Goal: Task Accomplishment & Management: Manage account settings

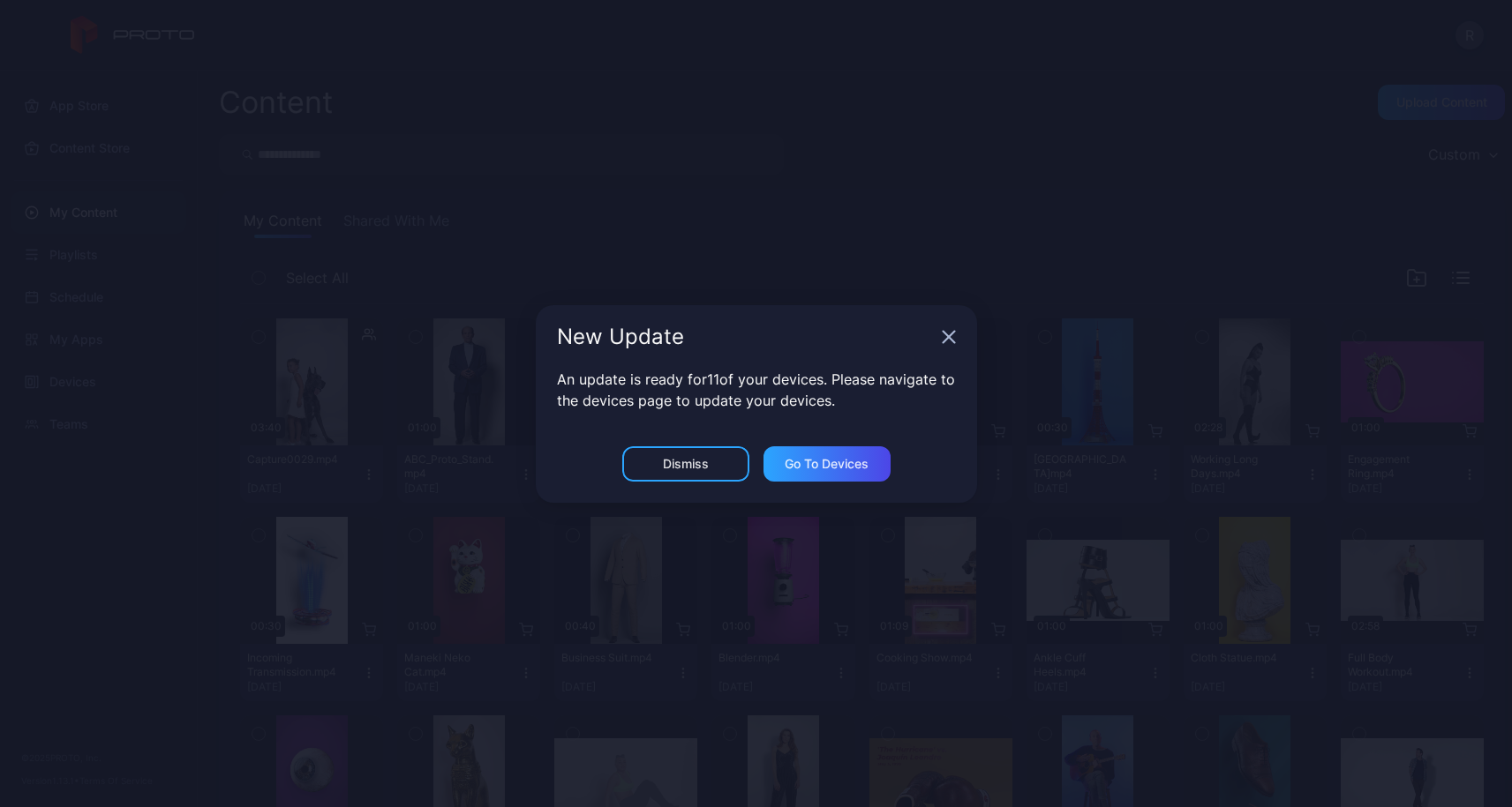
click at [697, 473] on div "Dismiss" at bounding box center [686, 464] width 127 height 35
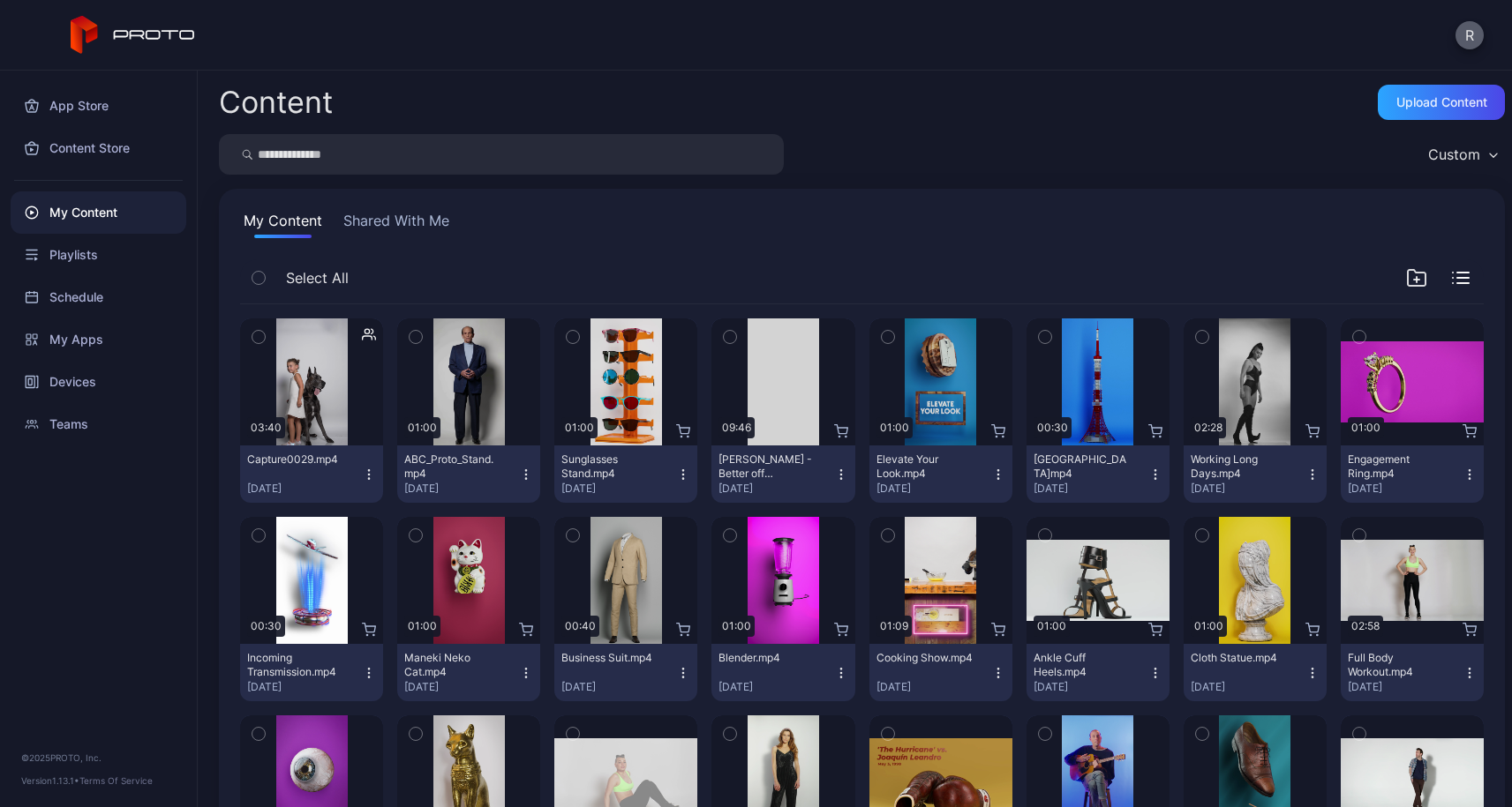
click at [1462, 46] on button "R" at bounding box center [1469, 35] width 28 height 28
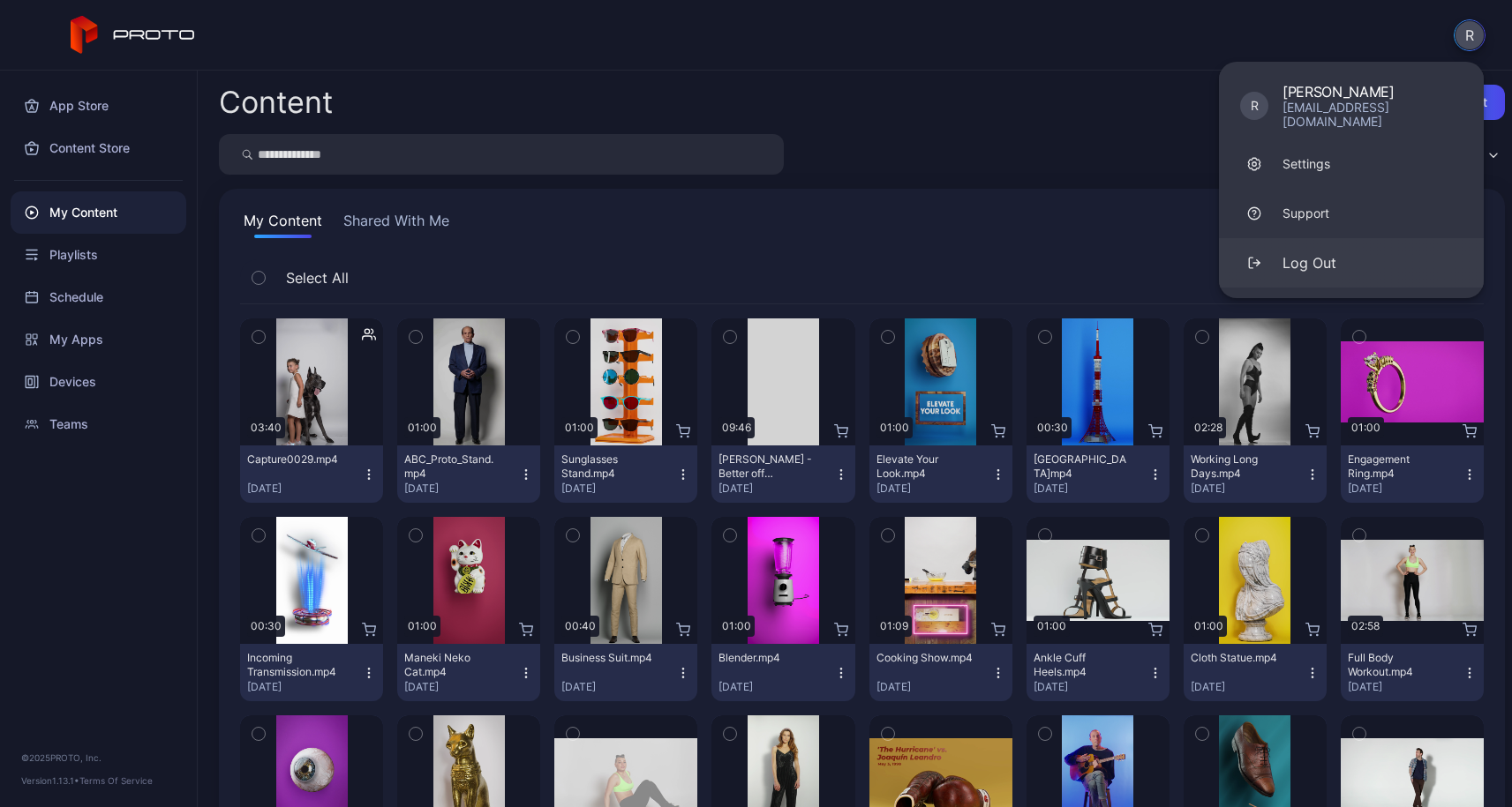
click at [1347, 251] on button "Log Out" at bounding box center [1351, 263] width 265 height 50
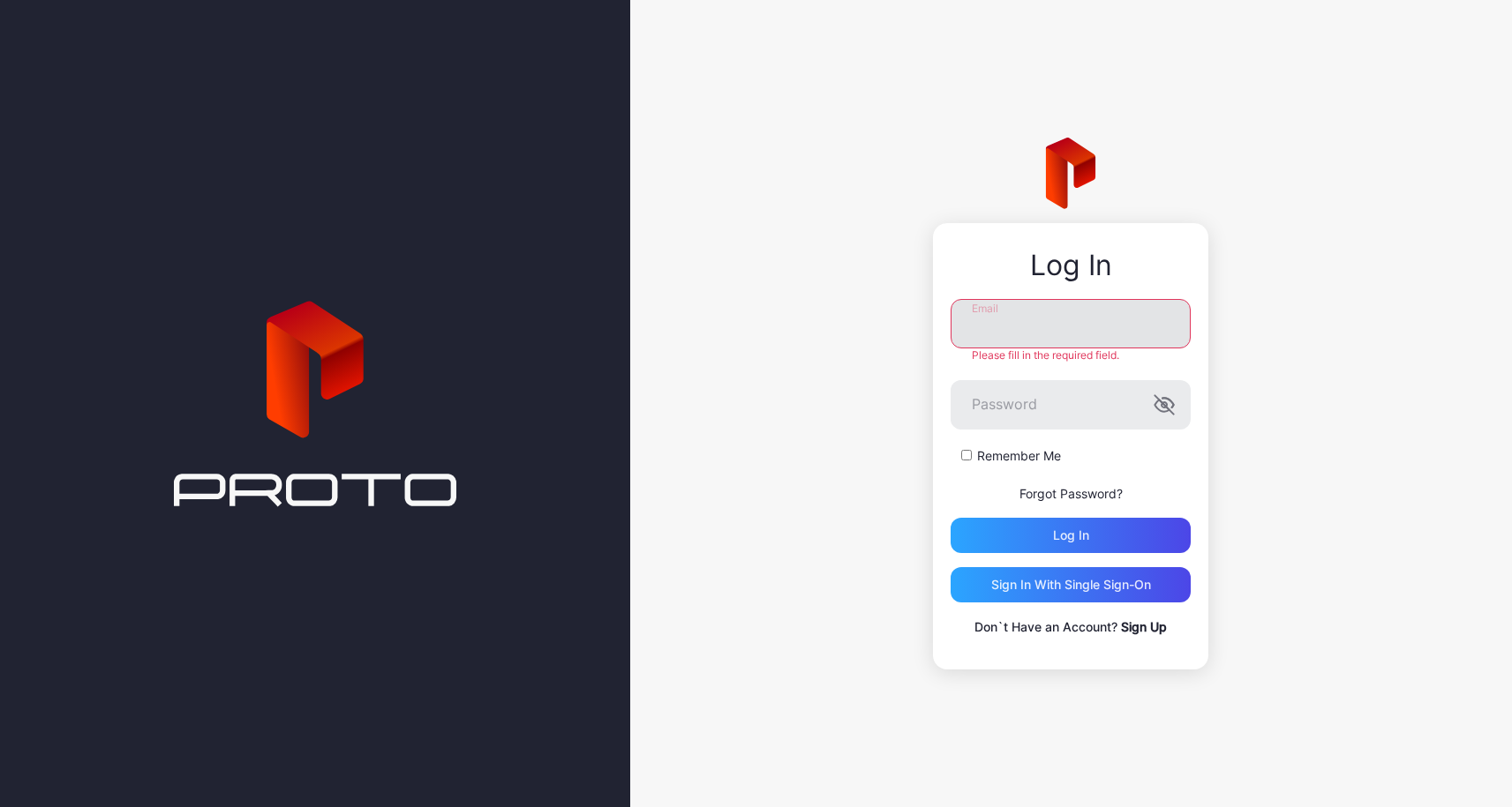
click at [1077, 338] on input "Email" at bounding box center [1070, 324] width 240 height 50
type input "**********"
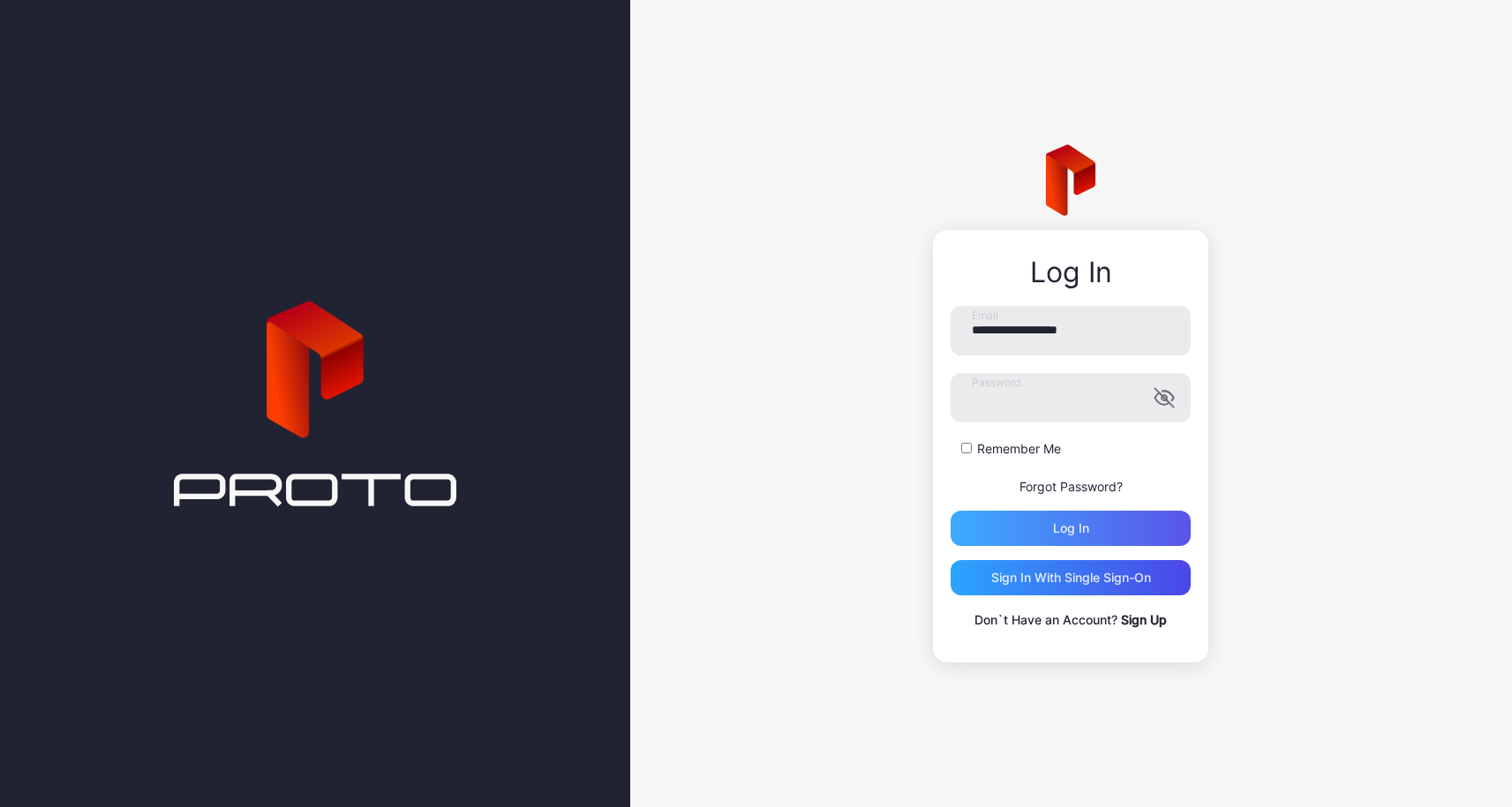
click at [1074, 521] on div "Log in" at bounding box center [1071, 528] width 36 height 14
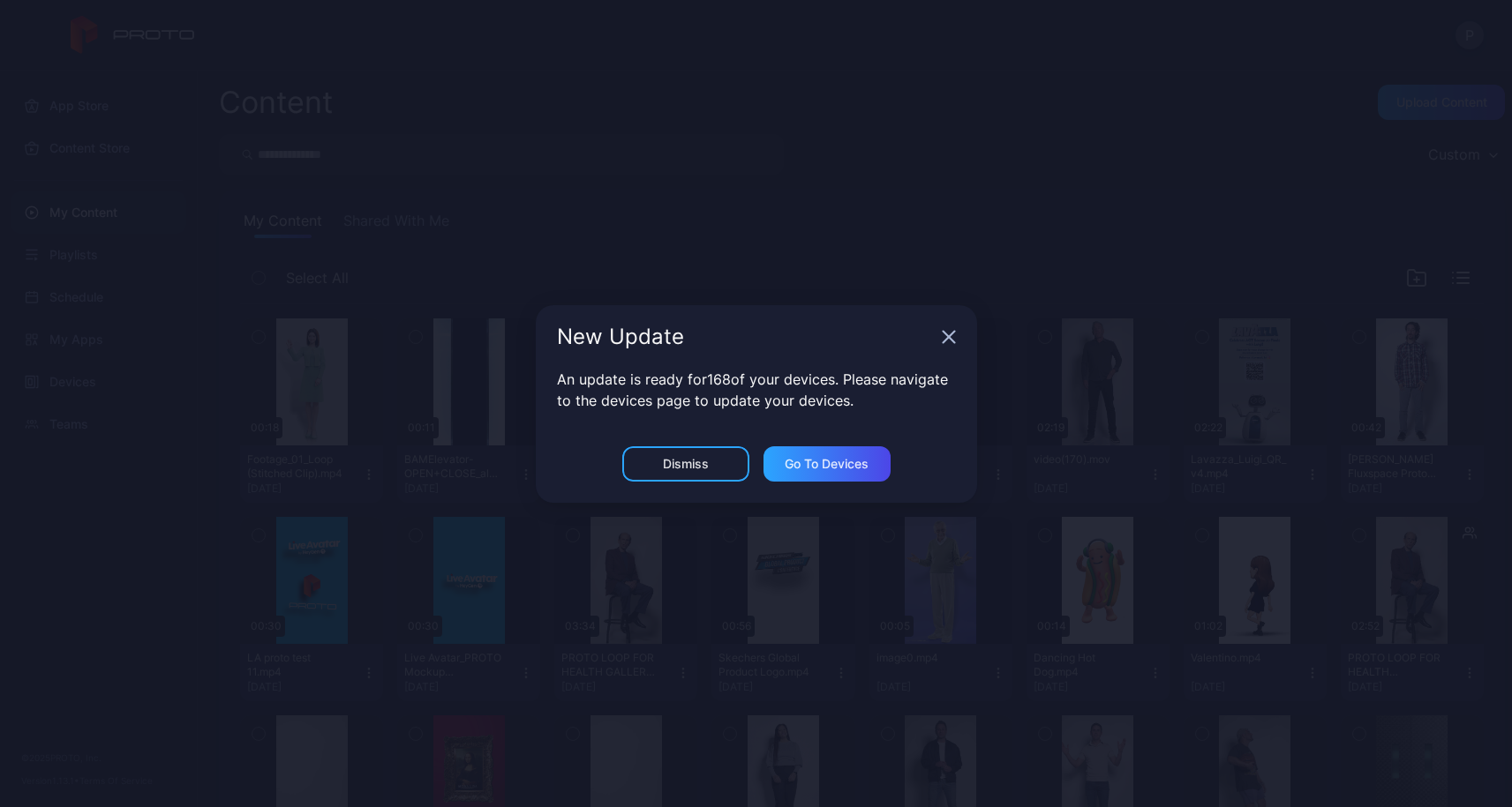
click at [695, 471] on div "Dismiss" at bounding box center [686, 464] width 127 height 35
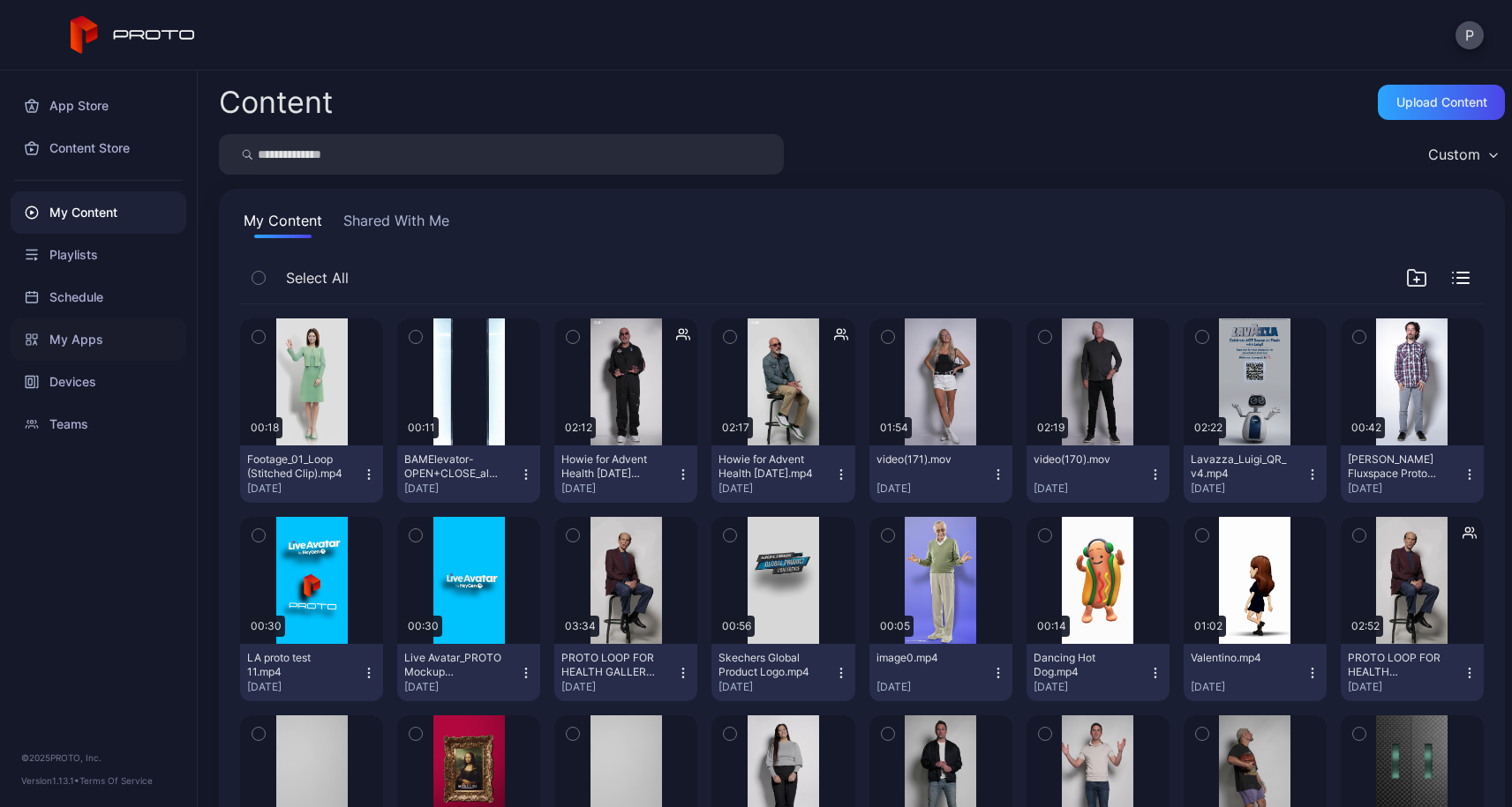
click at [84, 338] on div "My Apps" at bounding box center [99, 339] width 175 height 43
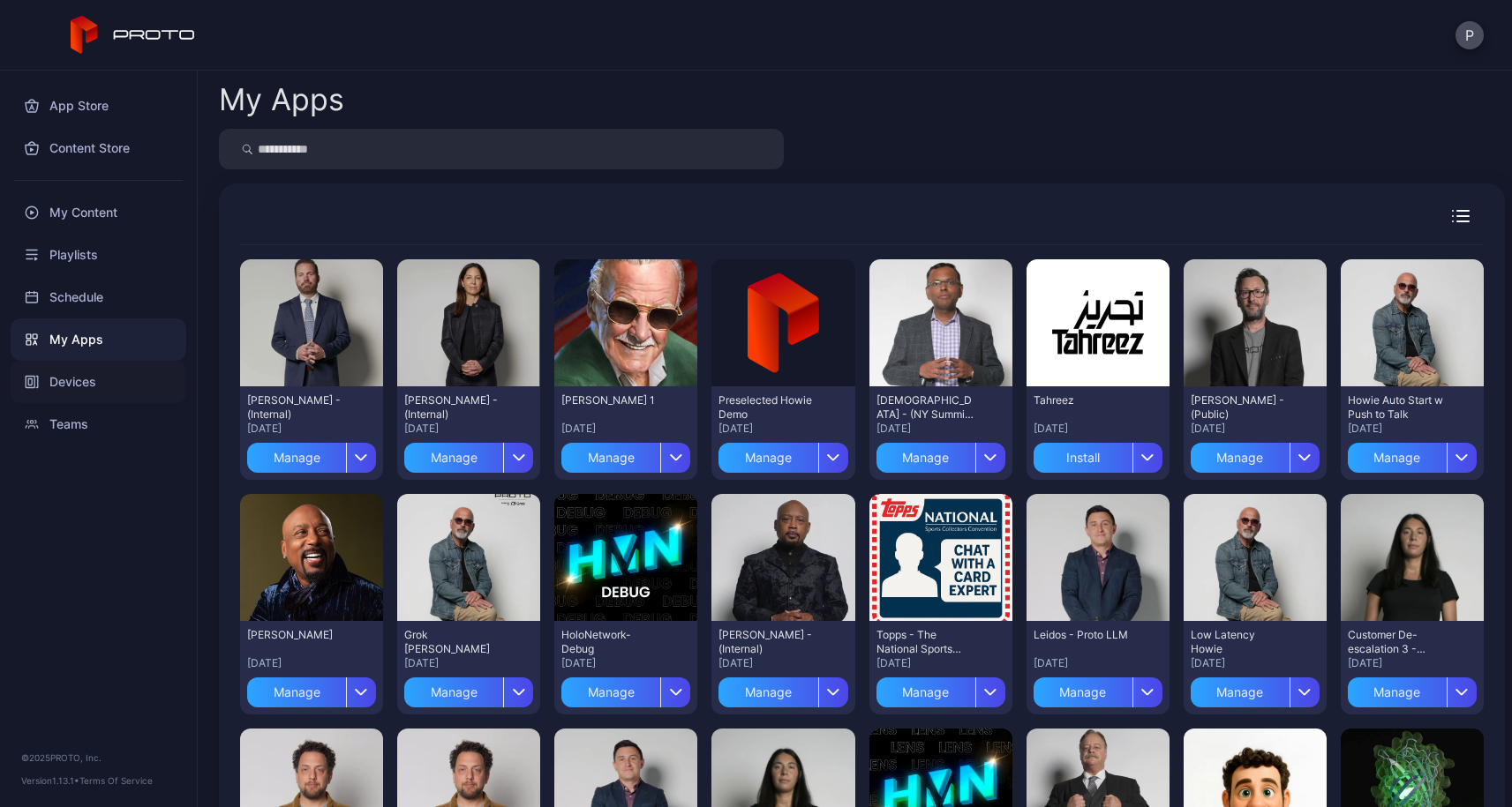
click at [64, 378] on div "Devices" at bounding box center [99, 382] width 175 height 43
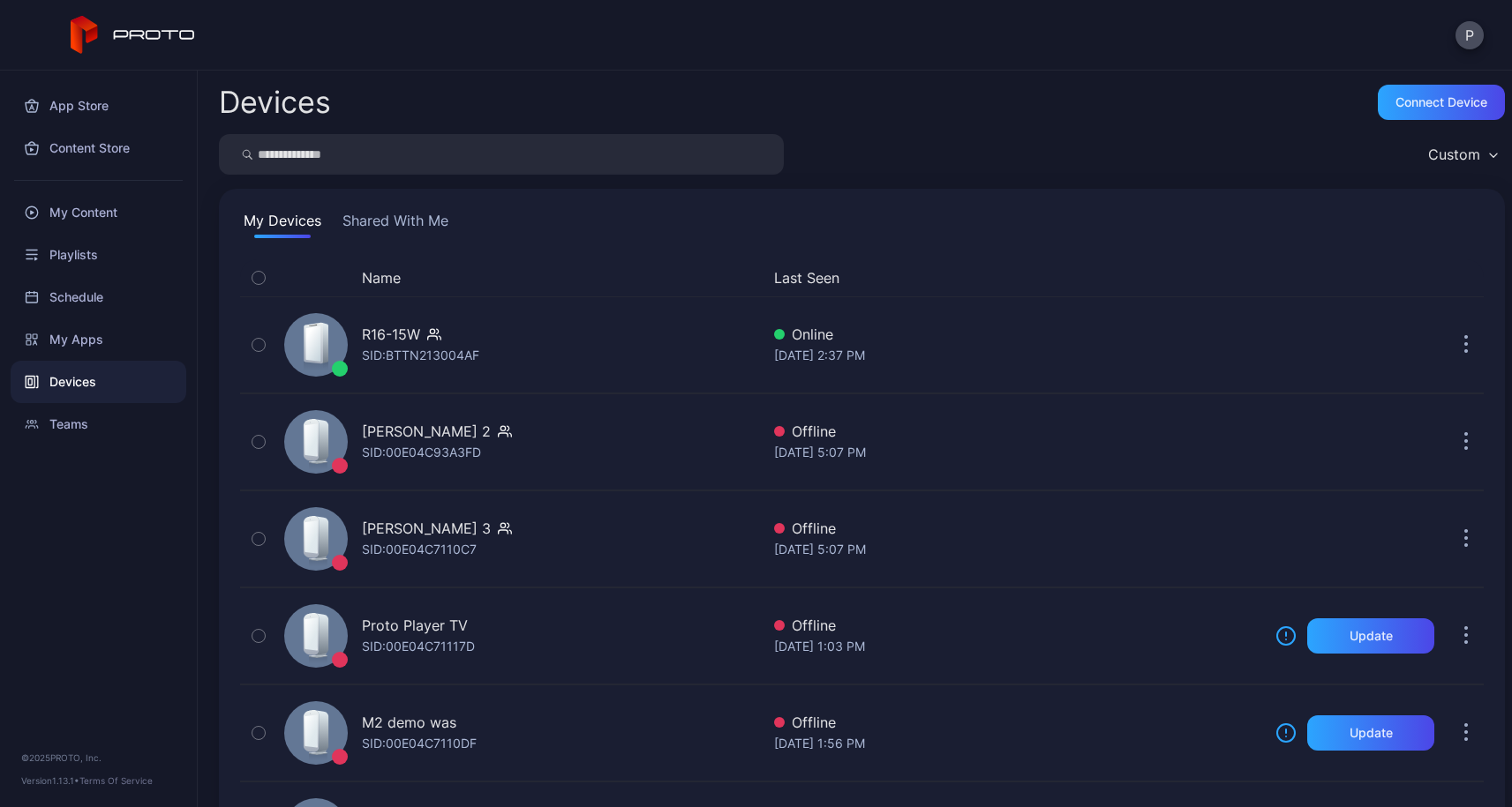
click at [347, 161] on input "search" at bounding box center [501, 154] width 564 height 41
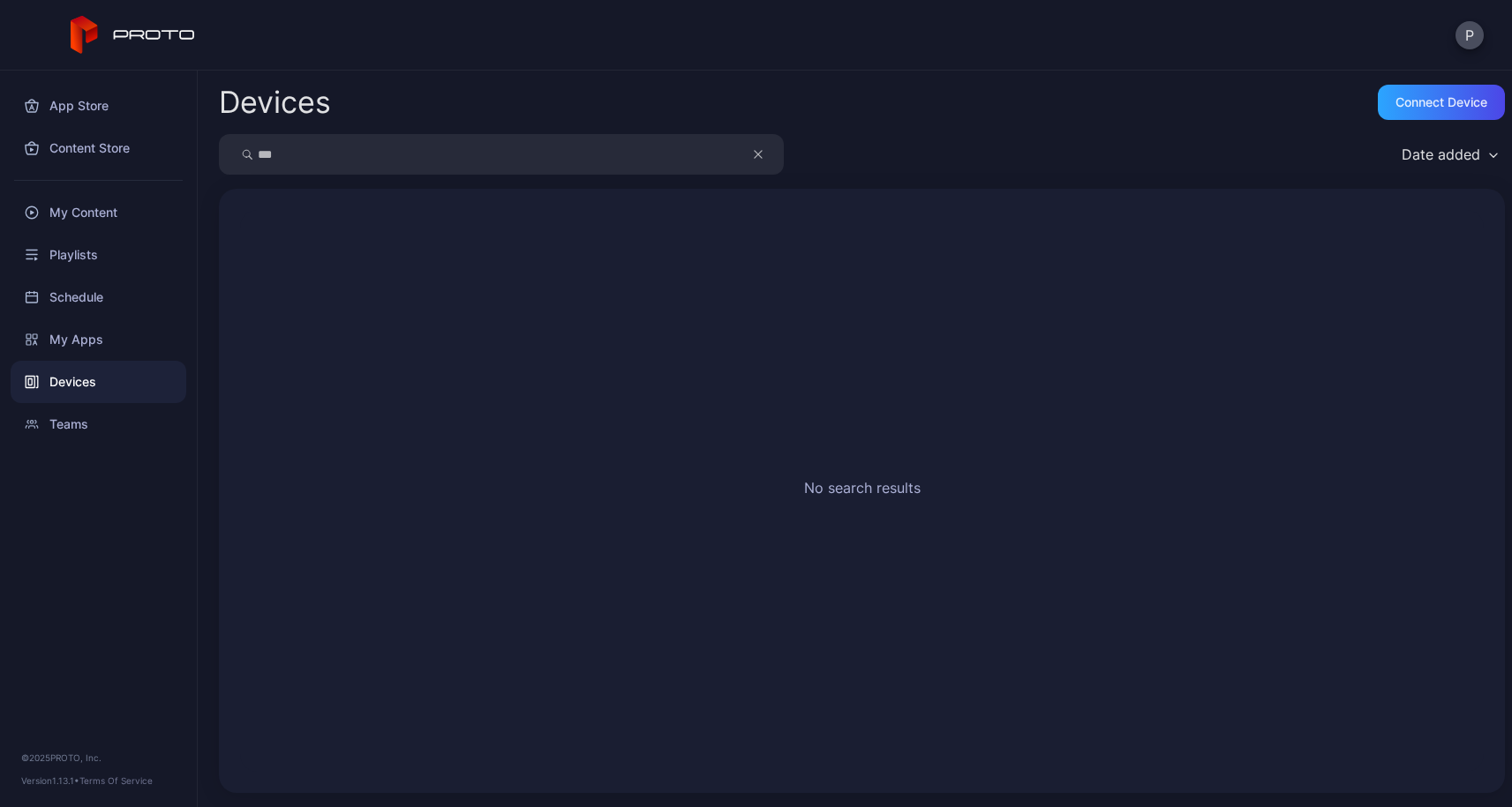
type input "***"
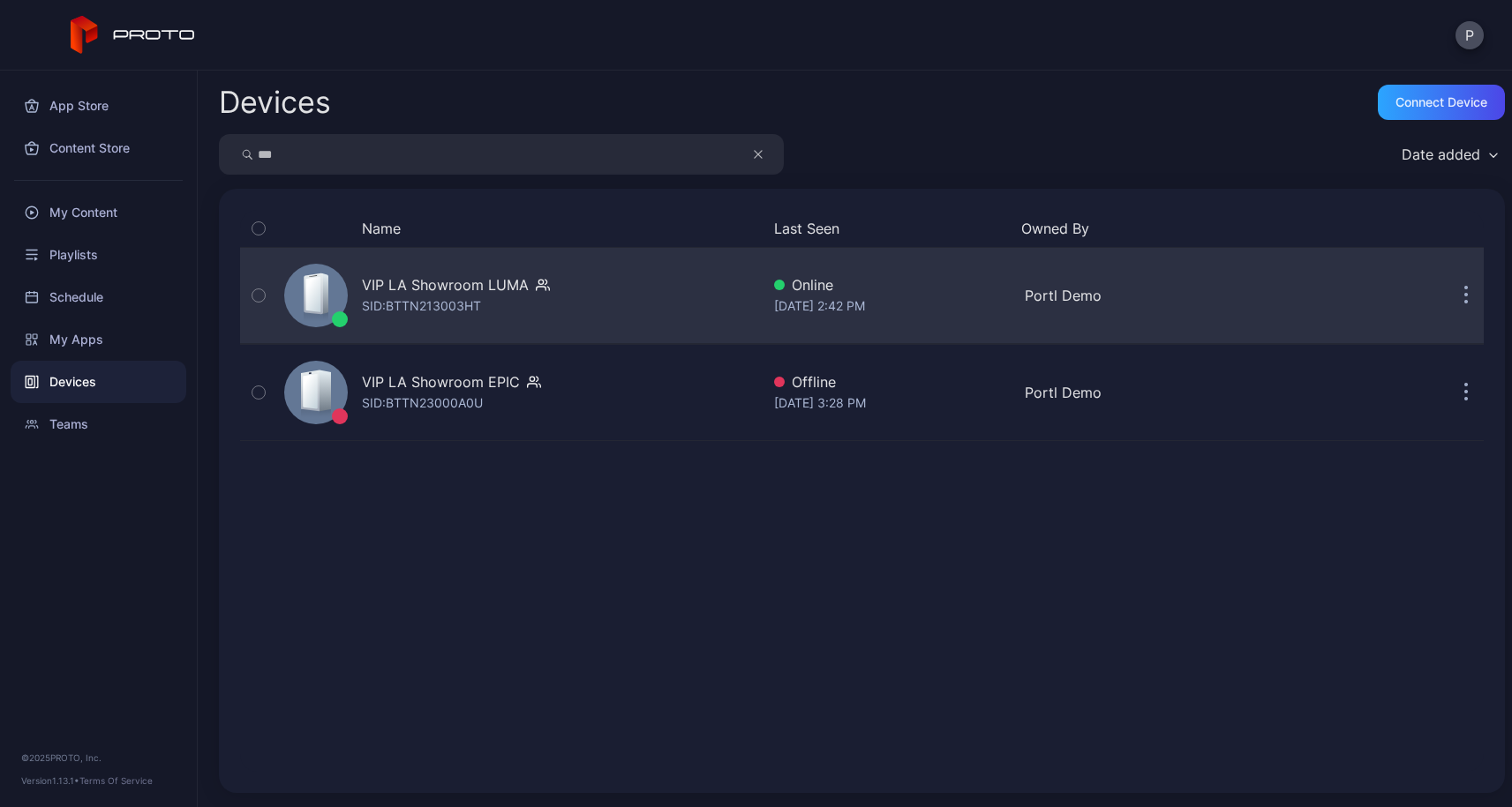
click at [425, 303] on div "SID: BTTN213003HT" at bounding box center [421, 305] width 119 height 21
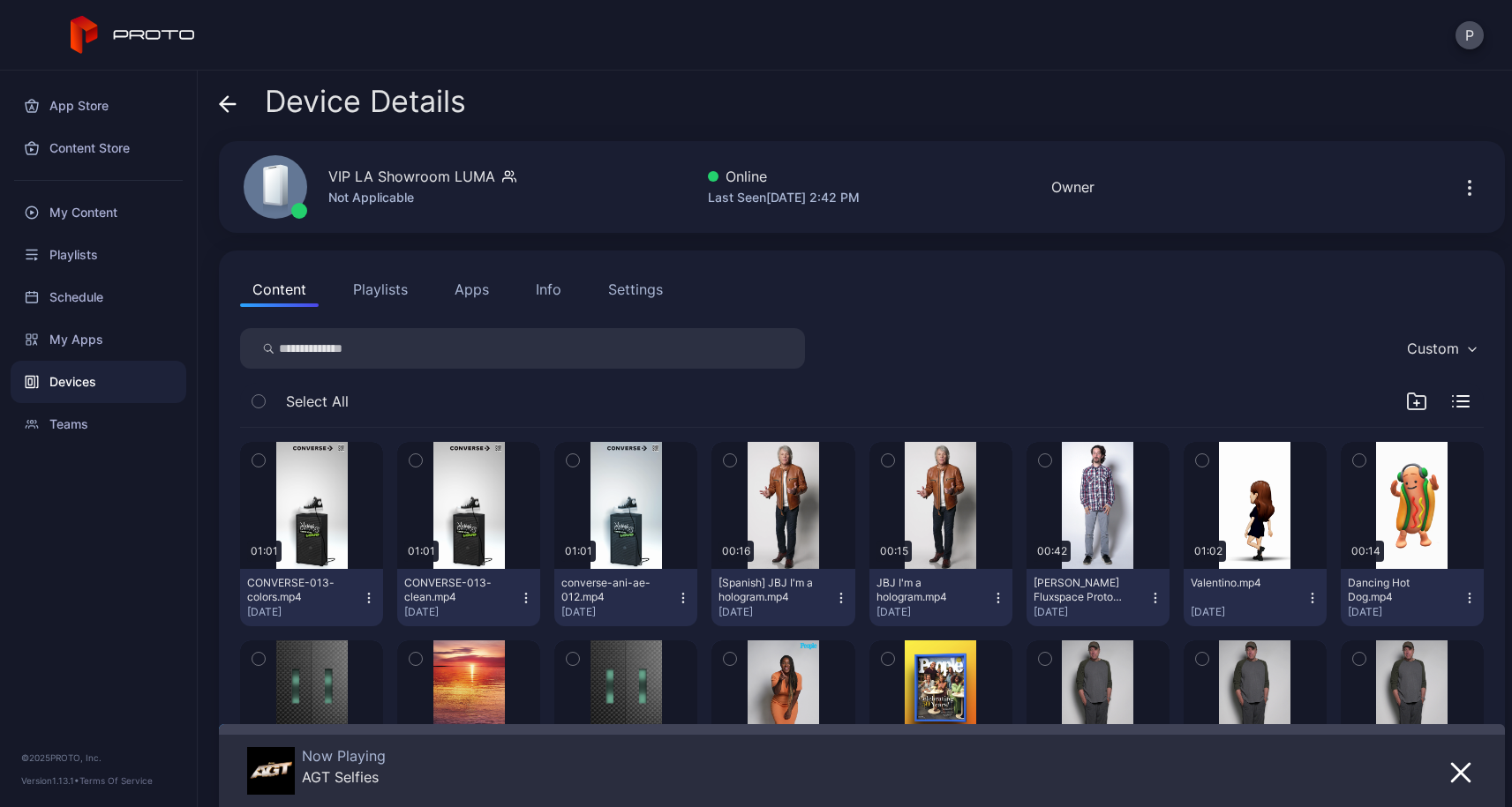
click at [483, 290] on button "Apps" at bounding box center [471, 289] width 59 height 35
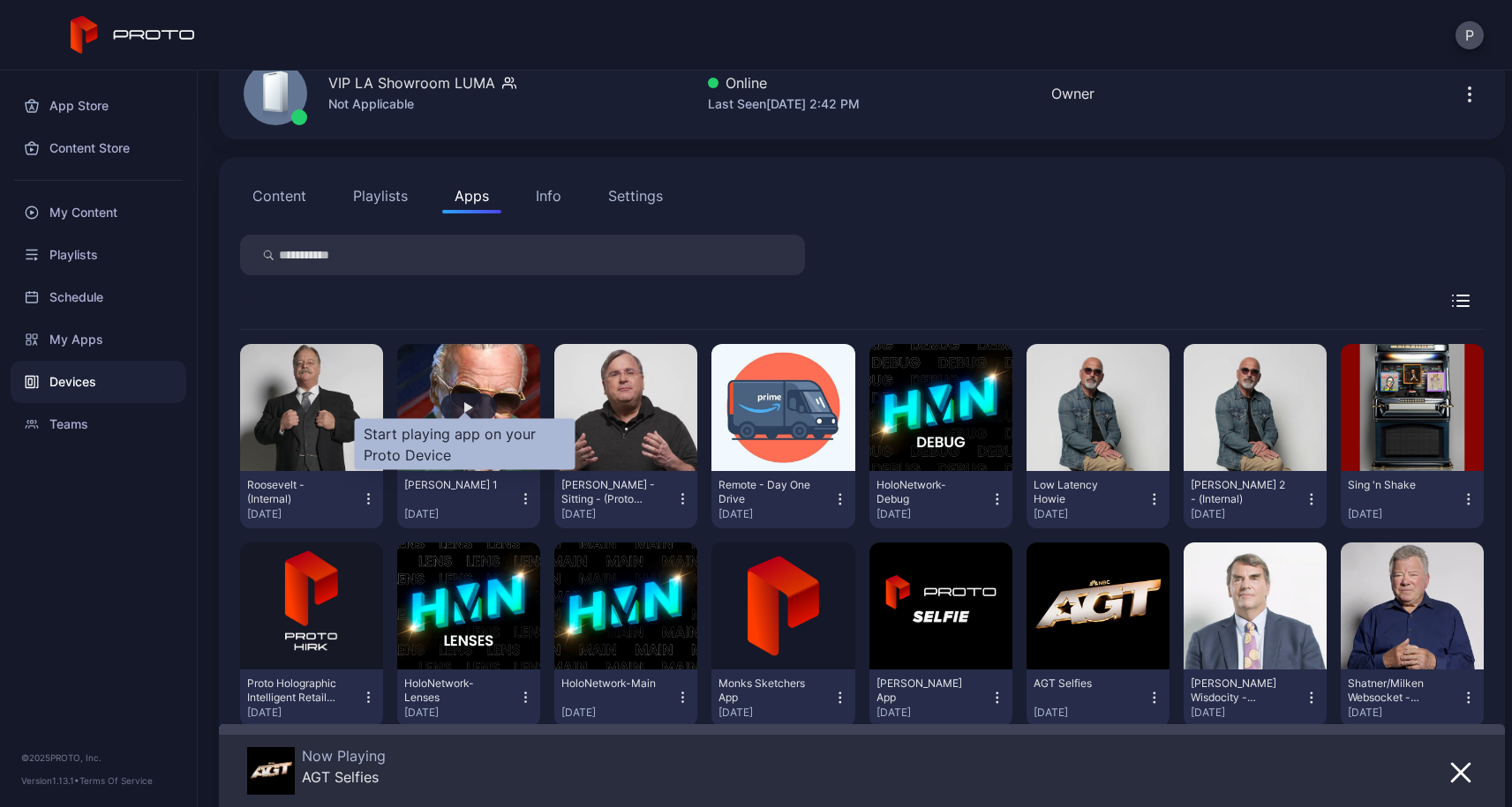
scroll to position [106, 0]
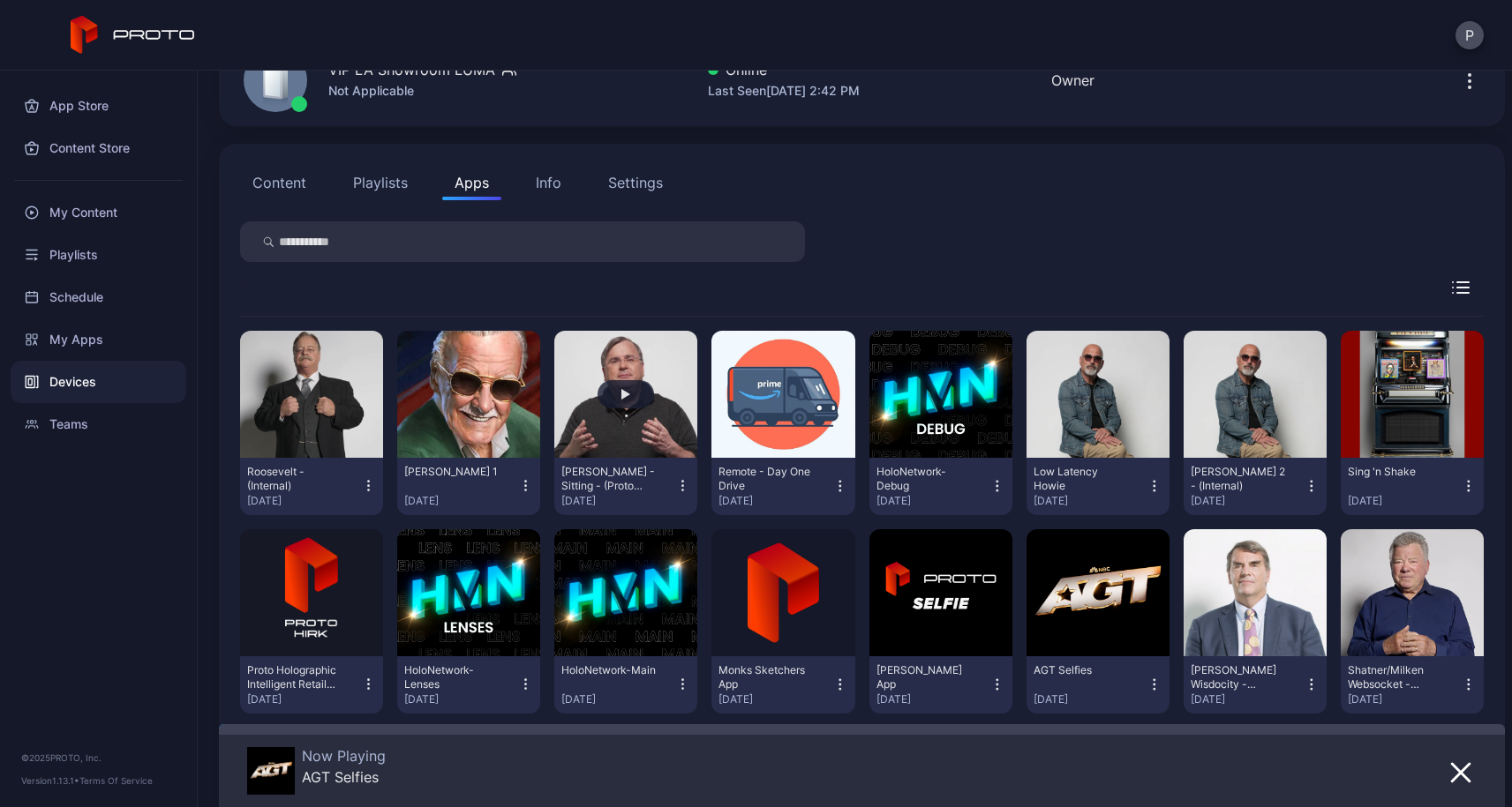
click at [608, 433] on button "button" at bounding box center [626, 394] width 143 height 127
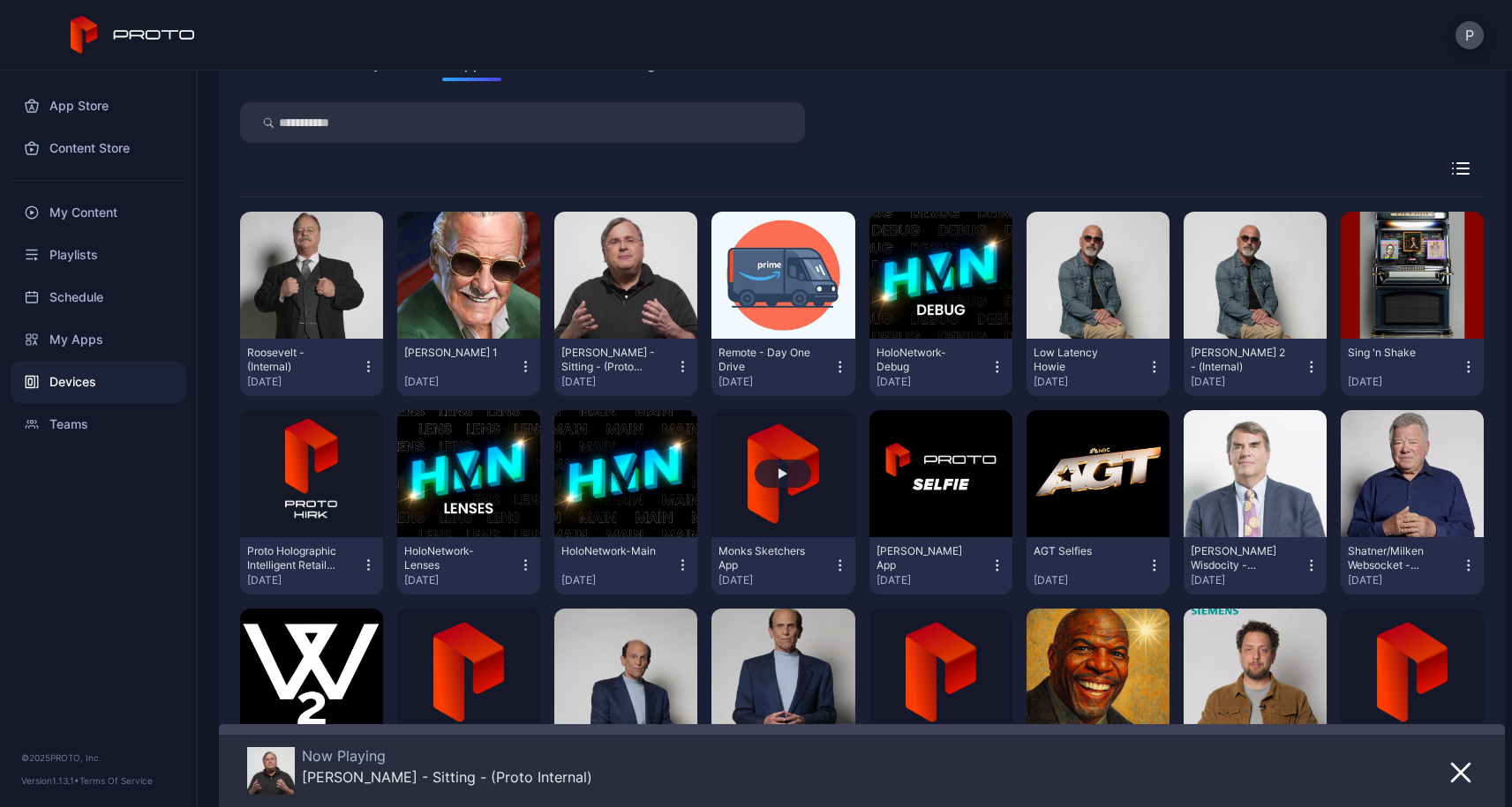
scroll to position [229, 0]
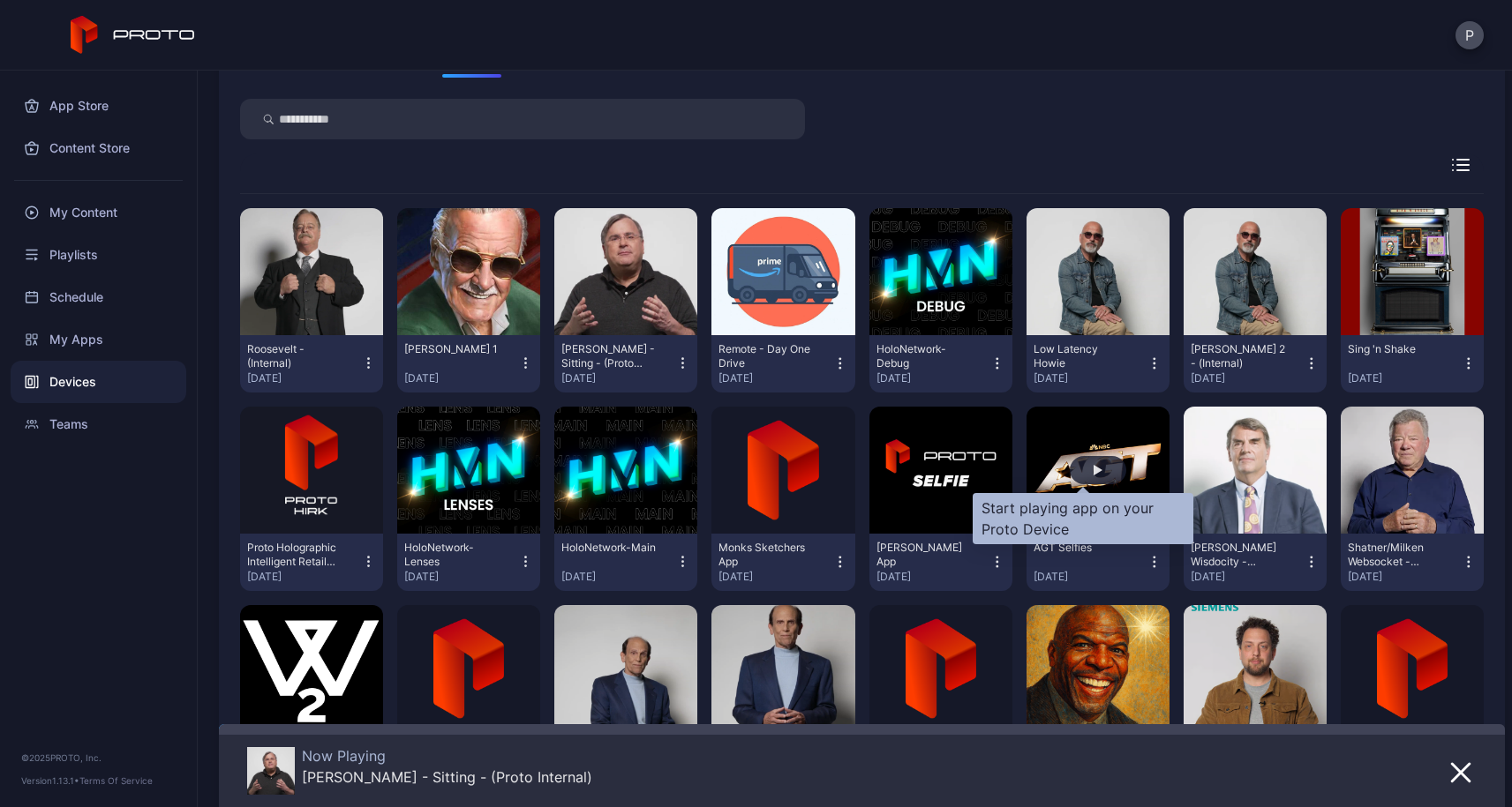
click at [1075, 479] on div "button" at bounding box center [1097, 470] width 57 height 28
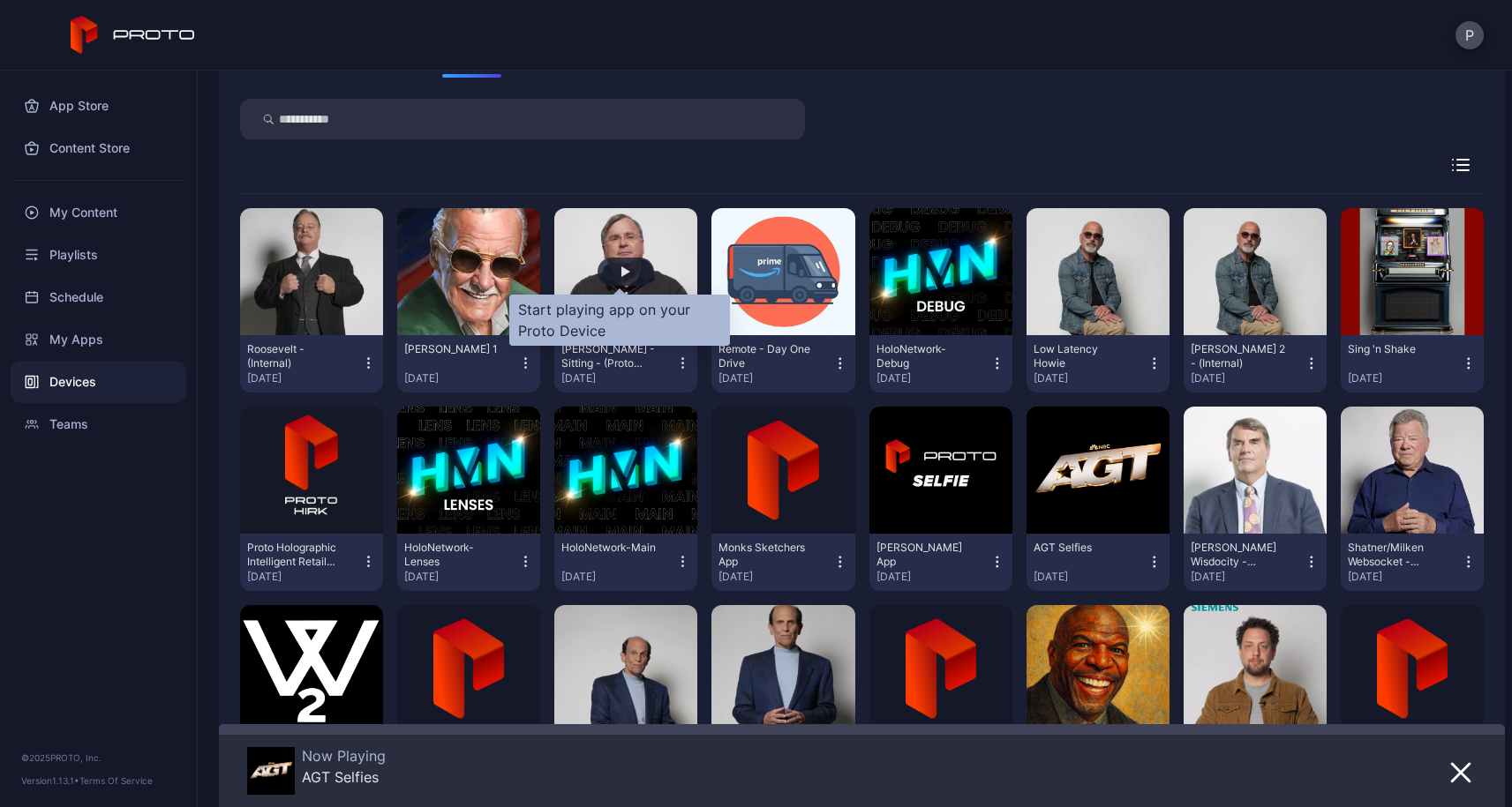
click at [618, 277] on div "button" at bounding box center [625, 272] width 57 height 28
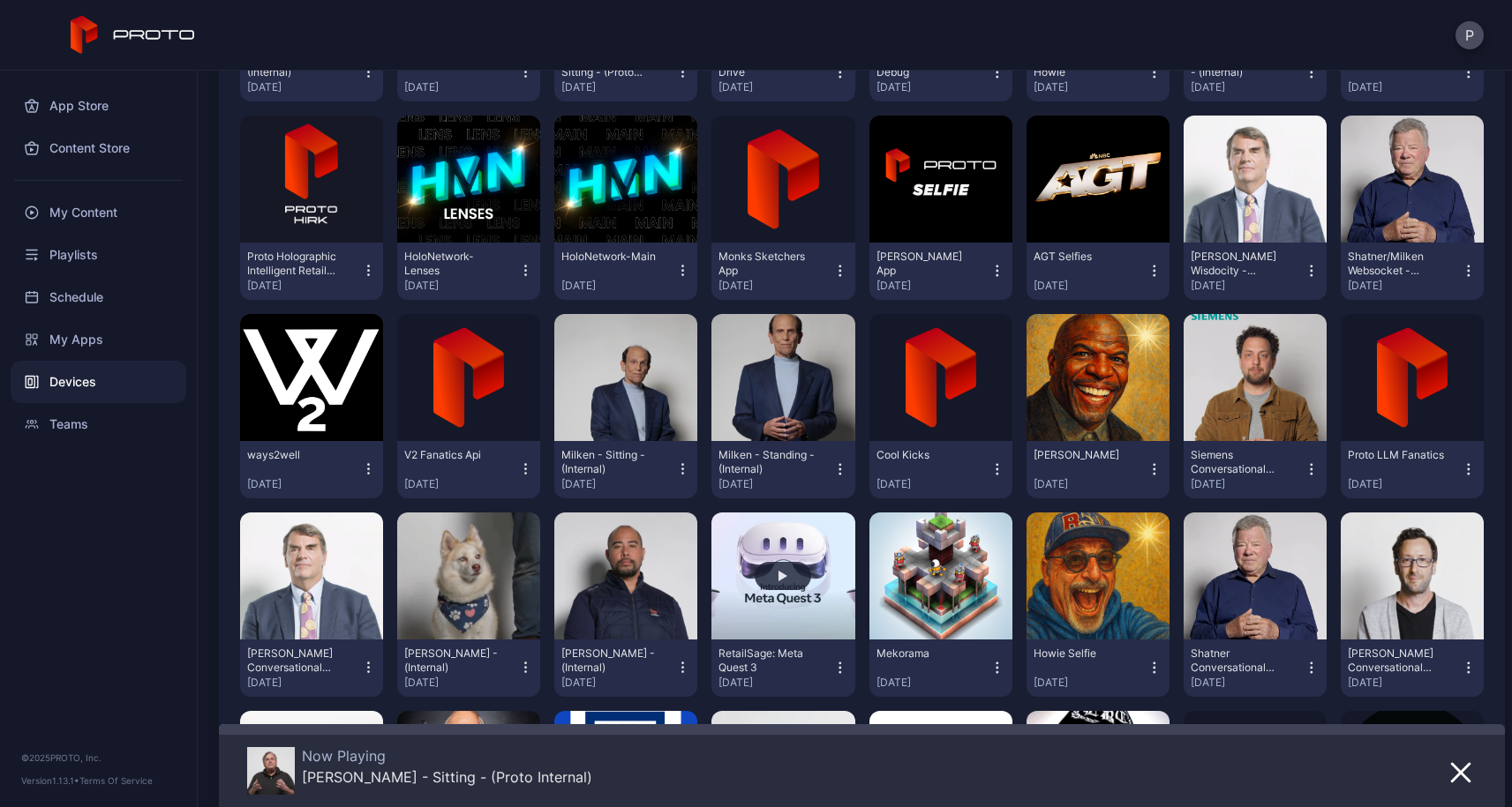
scroll to position [392, 0]
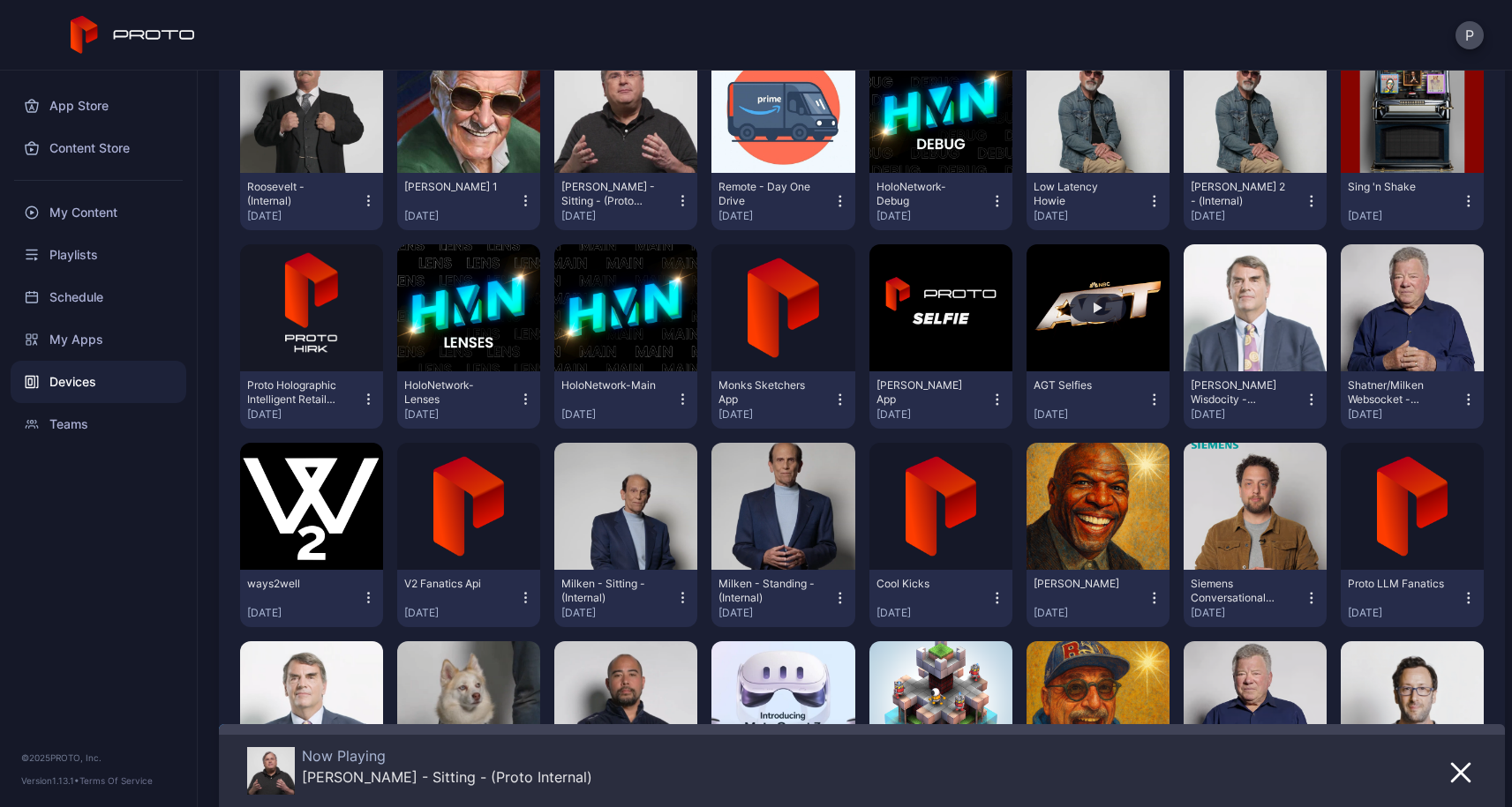
click at [1049, 339] on button "button" at bounding box center [1098, 308] width 143 height 127
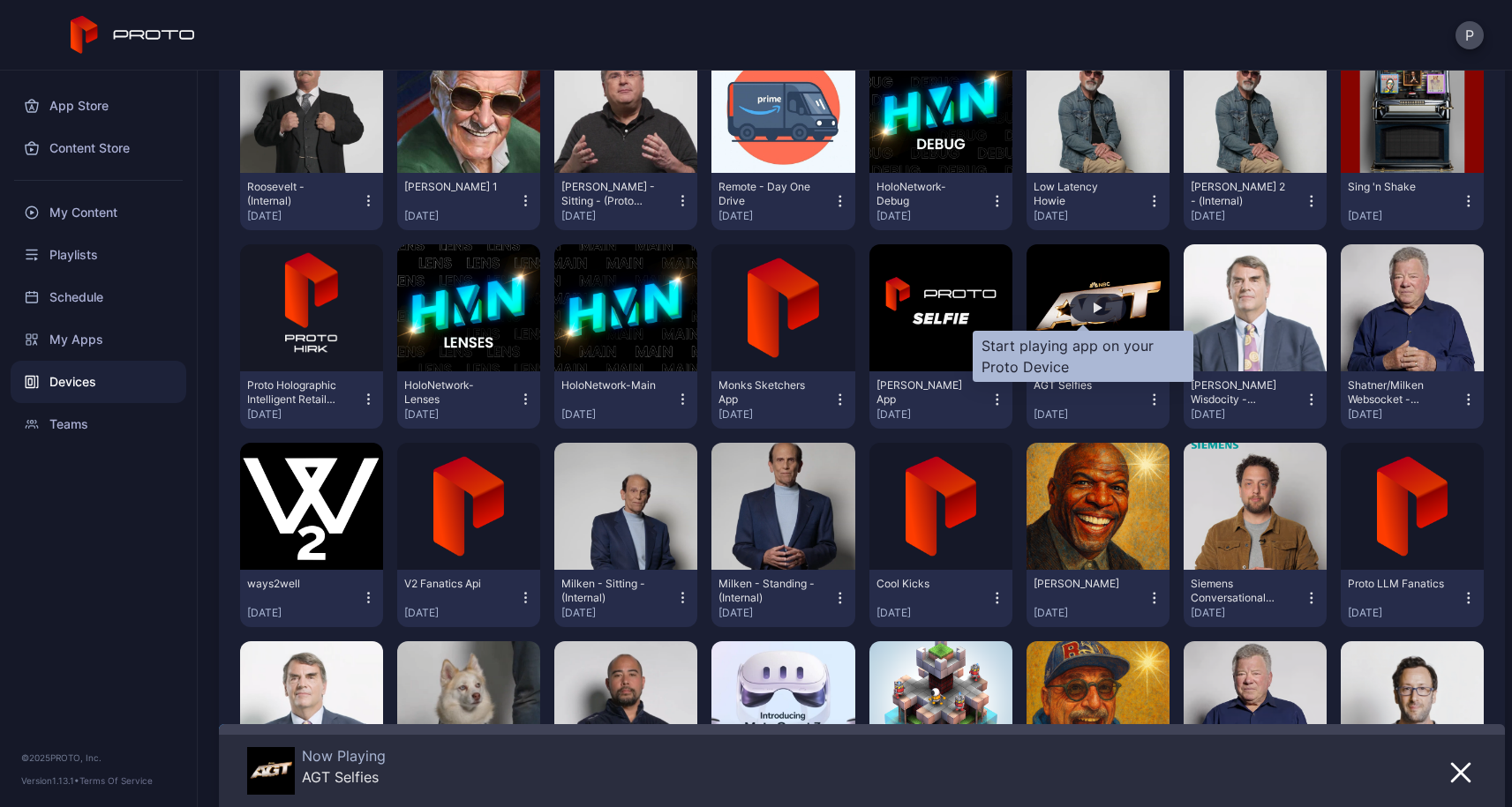
click at [1072, 304] on div "button" at bounding box center [1097, 307] width 57 height 28
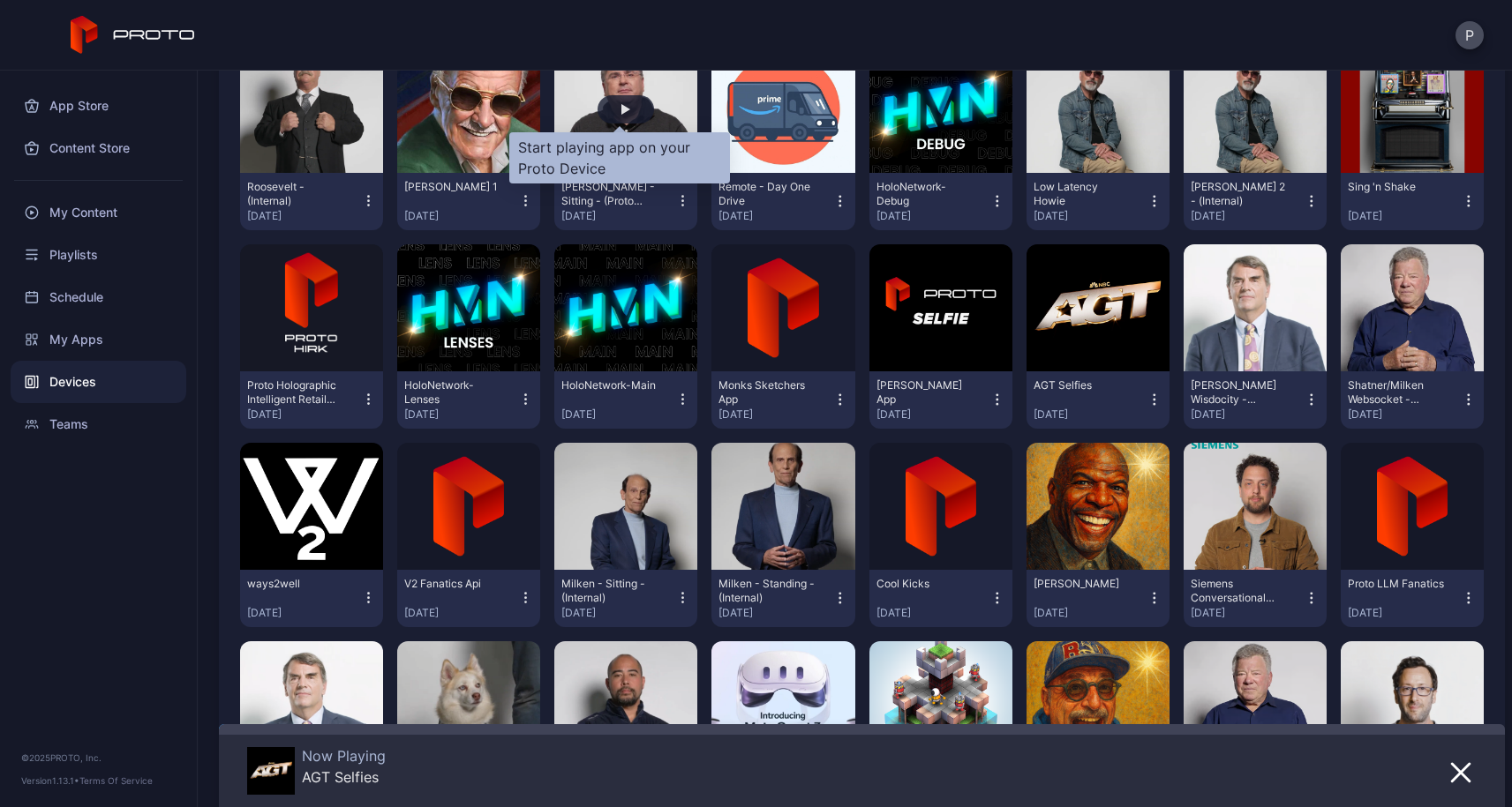
click at [621, 112] on div "button" at bounding box center [625, 109] width 9 height 11
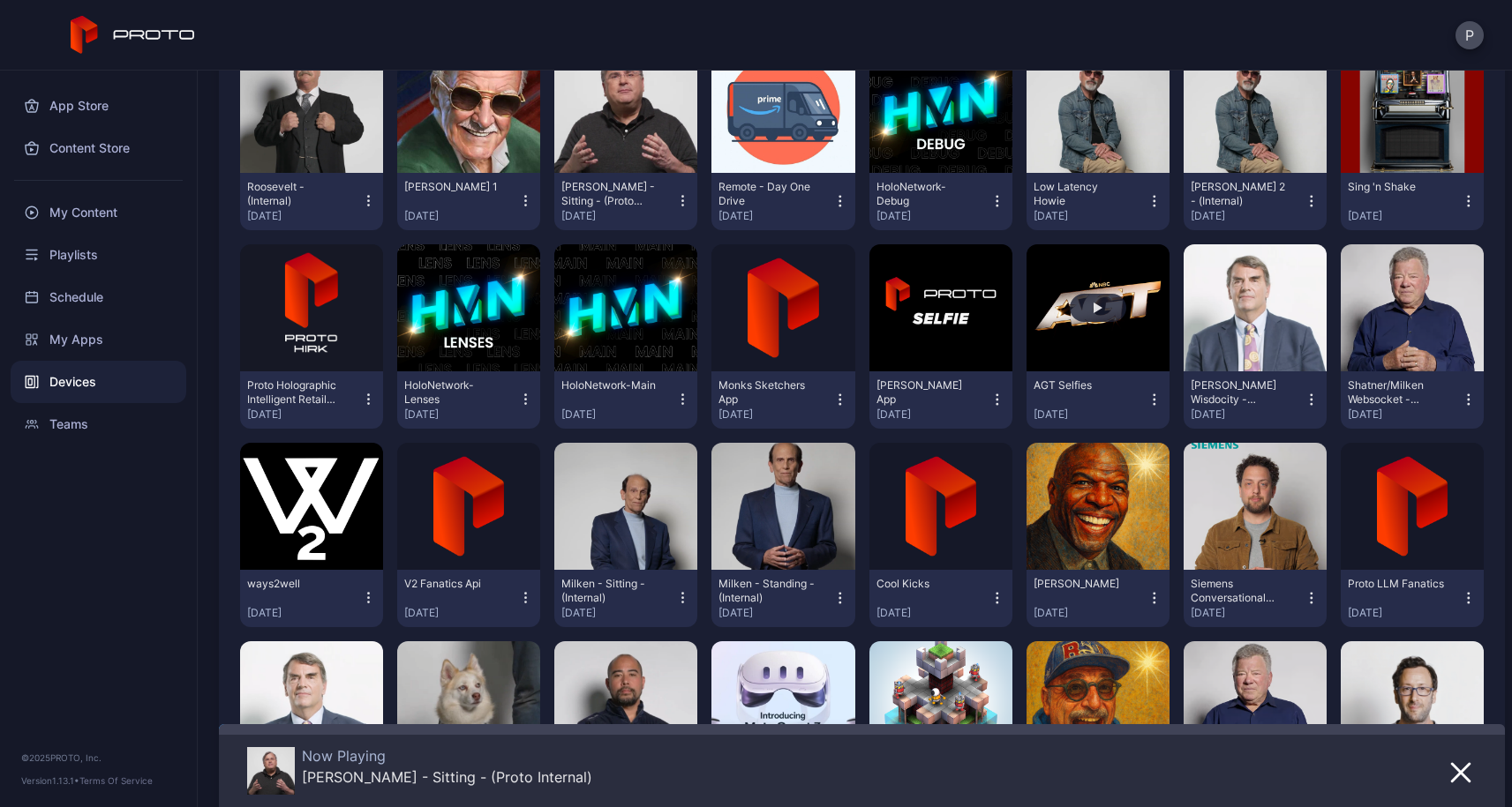
click at [1093, 299] on div "button" at bounding box center [1097, 307] width 57 height 28
click at [644, 110] on div "button" at bounding box center [625, 109] width 57 height 28
click at [1093, 304] on div "button" at bounding box center [1097, 307] width 9 height 11
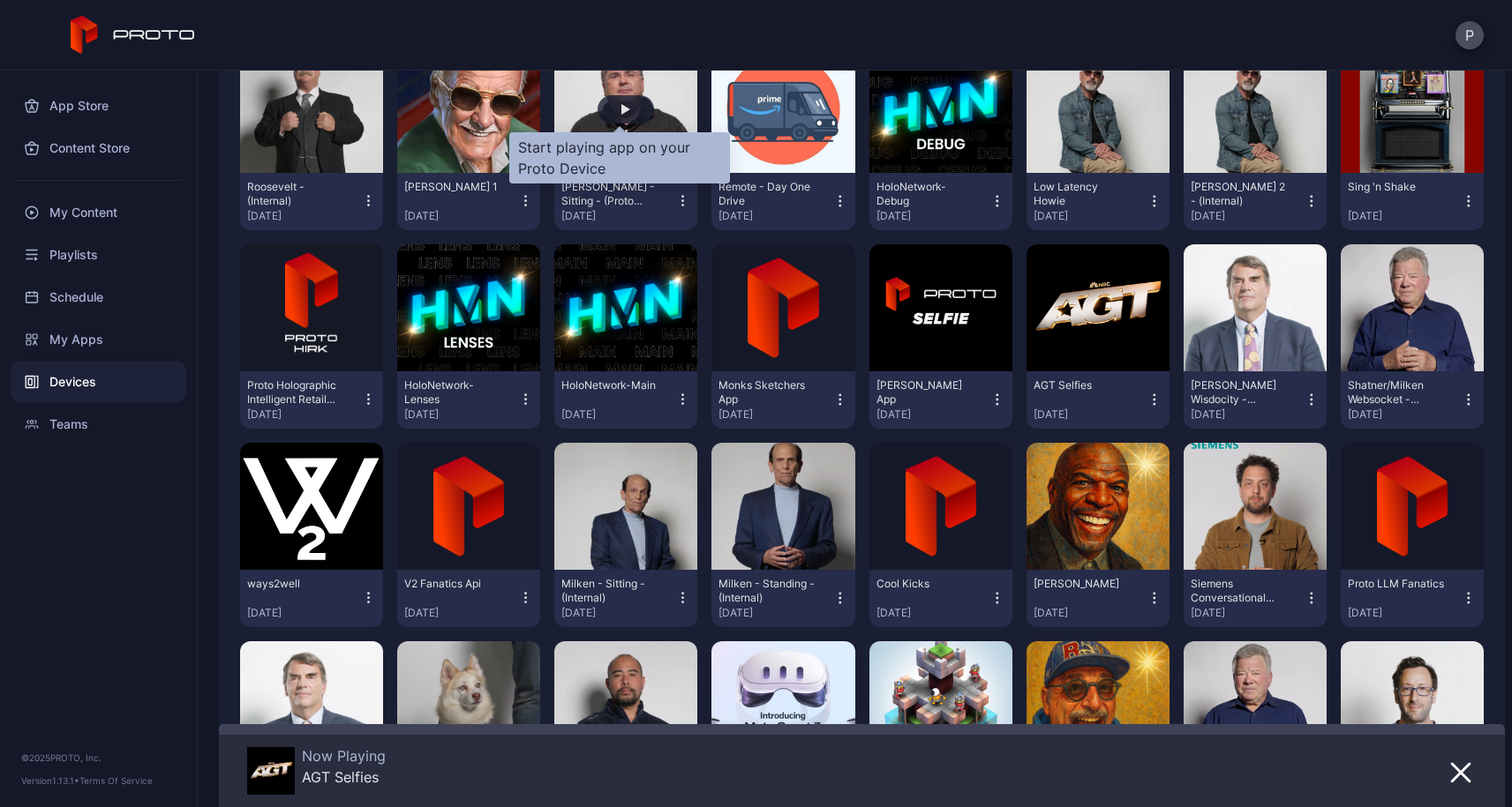
click at [608, 107] on div "button" at bounding box center [625, 109] width 57 height 28
